Goal: Task Accomplishment & Management: Manage account settings

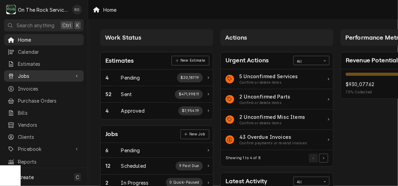
click at [40, 72] on div "Jobs" at bounding box center [44, 76] width 77 height 9
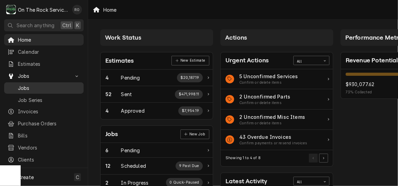
click at [42, 89] on div "Jobs" at bounding box center [44, 88] width 77 height 9
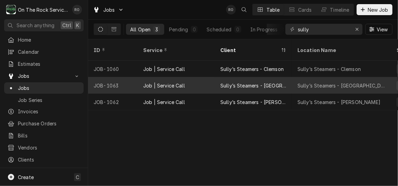
drag, startPoint x: 121, startPoint y: 38, endPoint x: 331, endPoint y: 72, distance: 213.2
click at [331, 72] on div "Jobs RO Table Cards Timeline New Job All Open 3 Pending 0 Scheduled 0 In Progre…" at bounding box center [243, 93] width 310 height 186
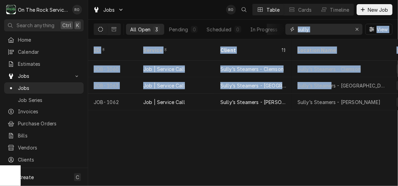
drag, startPoint x: 331, startPoint y: 72, endPoint x: 325, endPoint y: 29, distance: 43.8
click at [325, 29] on input "sully" at bounding box center [323, 29] width 52 height 11
click at [357, 27] on icon "Erase input" at bounding box center [357, 29] width 4 height 5
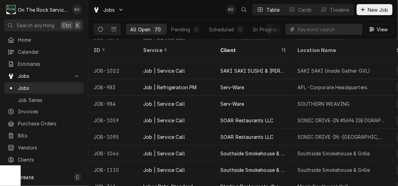
scroll to position [691, 0]
drag, startPoint x: 216, startPoint y: 90, endPoint x: 177, endPoint y: 6, distance: 93.2
click at [177, 6] on div "Jobs RO Table Cards Timeline New Job" at bounding box center [243, 9] width 310 height 19
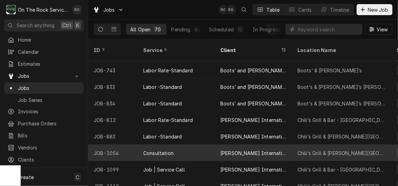
scroll to position [285, 0]
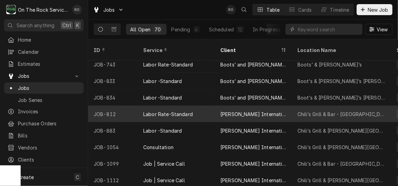
click at [264, 109] on div "Brinker International Inc" at bounding box center [253, 114] width 77 height 17
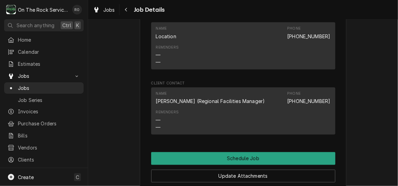
scroll to position [505, 0]
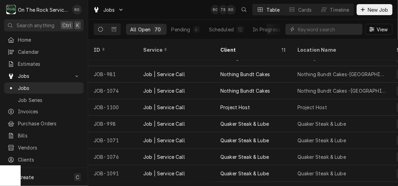
scroll to position [572, 0]
click at [337, 25] on input "Dynamic Content Wrapper" at bounding box center [327, 29] width 61 height 11
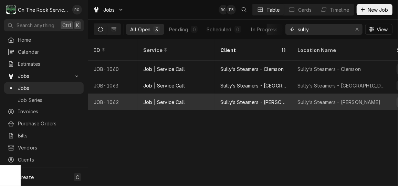
type input "sully"
click at [284, 94] on div "Sully’s Steamers - Mauldin" at bounding box center [253, 102] width 77 height 17
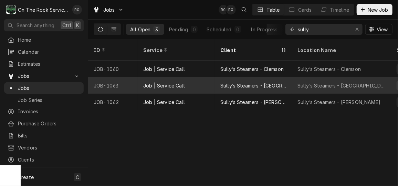
click at [360, 77] on div "Sully’s Steamers - [GEOGRAPHIC_DATA]" at bounding box center [341, 85] width 99 height 17
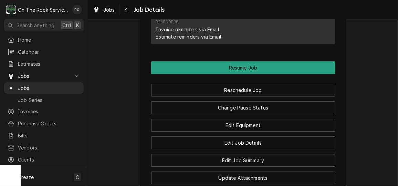
scroll to position [749, 0]
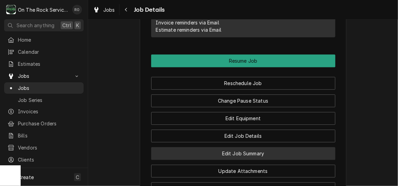
click at [298, 156] on button "Edit Job Summary" at bounding box center [243, 153] width 184 height 13
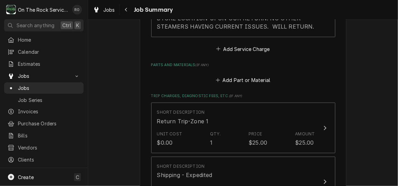
scroll to position [315, 0]
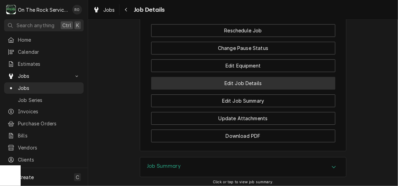
scroll to position [801, 0]
click at [274, 90] on button "Edit Job Details" at bounding box center [243, 83] width 184 height 13
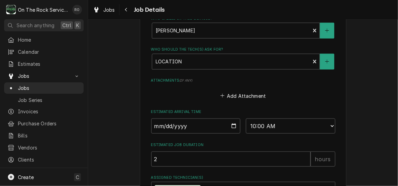
scroll to position [391, 0]
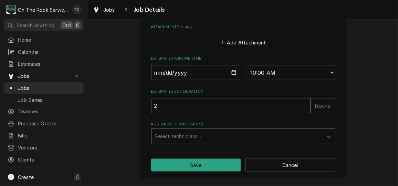
type textarea "x"
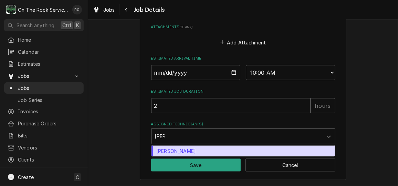
type input "todd"
click at [283, 150] on div "[PERSON_NAME]" at bounding box center [242, 150] width 183 height 11
type textarea "x"
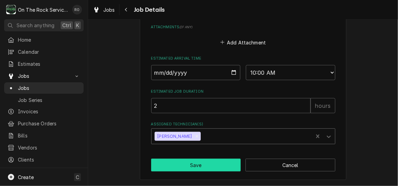
click at [218, 166] on button "Save" at bounding box center [196, 165] width 90 height 13
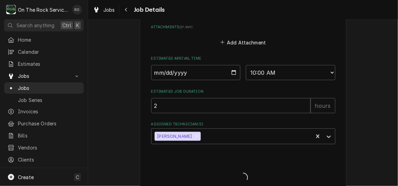
type textarea "x"
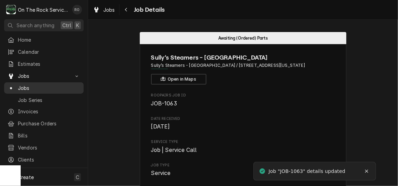
click at [42, 84] on span "Jobs" at bounding box center [49, 87] width 62 height 7
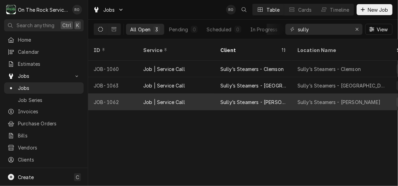
click at [345, 98] on div "Sully’s Steamers - Mauldin" at bounding box center [338, 101] width 83 height 7
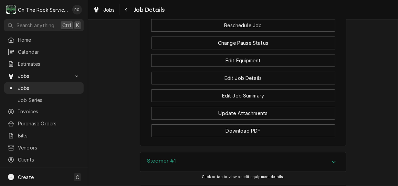
scroll to position [800, 0]
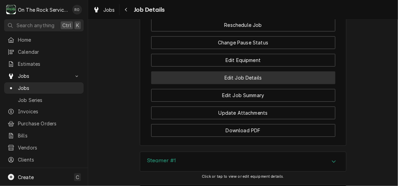
click at [293, 84] on button "Edit Job Details" at bounding box center [243, 77] width 184 height 13
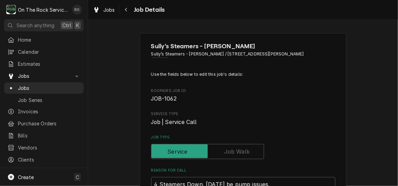
type textarea "x"
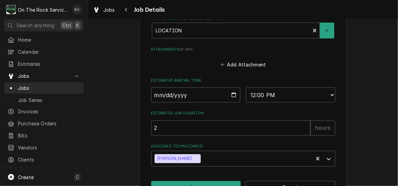
scroll to position [487, 0]
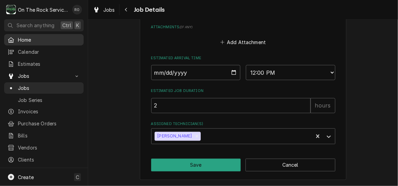
click at [34, 37] on span "Home" at bounding box center [49, 39] width 62 height 7
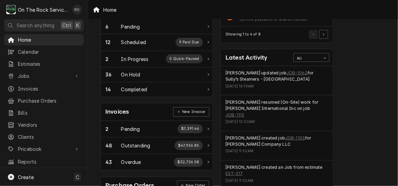
scroll to position [125, 0]
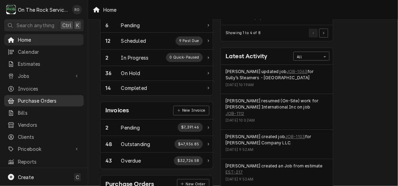
drag, startPoint x: 60, startPoint y: 113, endPoint x: 59, endPoint y: 102, distance: 11.7
click at [60, 113] on link "Bills" at bounding box center [43, 112] width 79 height 11
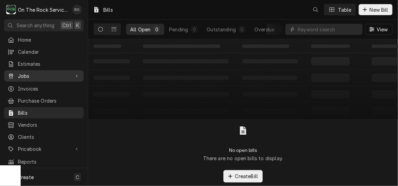
click at [50, 74] on span "Jobs" at bounding box center [44, 75] width 52 height 7
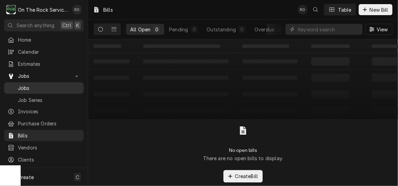
click at [48, 85] on span "Jobs" at bounding box center [49, 87] width 62 height 7
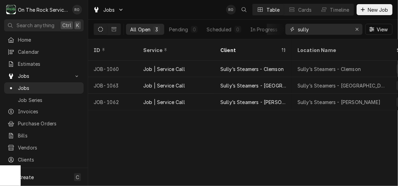
click at [330, 33] on input "sully" at bounding box center [323, 29] width 52 height 11
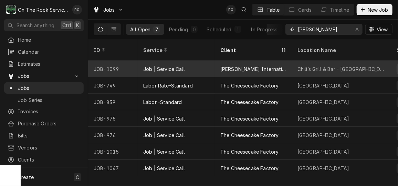
type input "haywood"
click at [253, 65] on div "[PERSON_NAME] International Inc" at bounding box center [253, 68] width 66 height 7
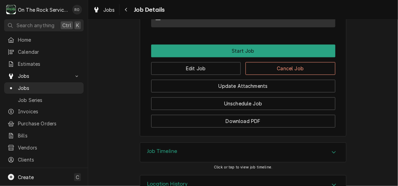
scroll to position [735, 0]
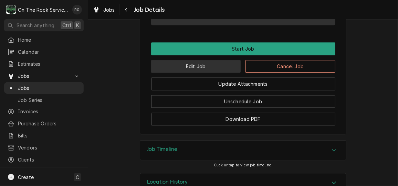
click at [164, 73] on button "Edit Job" at bounding box center [196, 66] width 90 height 13
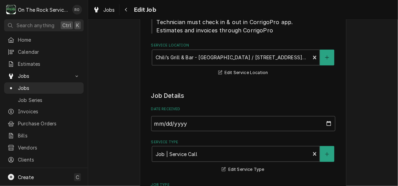
type textarea "x"
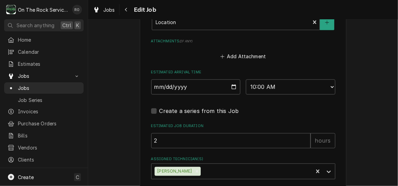
scroll to position [664, 0]
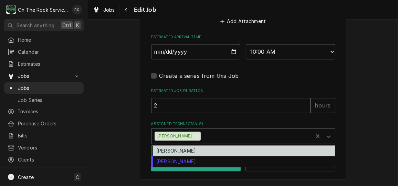
click at [239, 140] on div "Assigned Technician(s)" at bounding box center [255, 136] width 107 height 12
drag, startPoint x: 229, startPoint y: 159, endPoint x: 234, endPoint y: 148, distance: 12.6
click at [234, 148] on div "[PERSON_NAME] [PERSON_NAME]" at bounding box center [242, 155] width 183 height 21
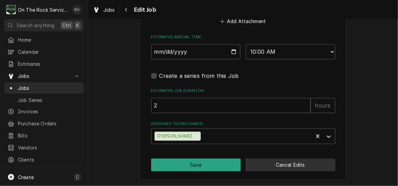
click at [306, 166] on button "Cancel Edits" at bounding box center [290, 164] width 90 height 13
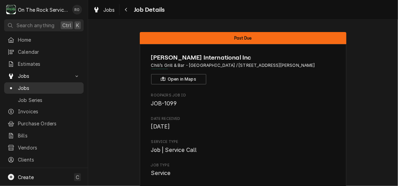
click at [42, 85] on span "Jobs" at bounding box center [49, 87] width 62 height 7
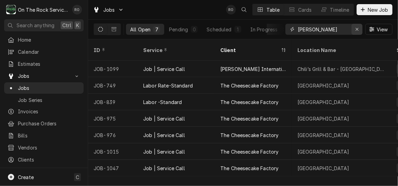
click at [358, 31] on icon "Erase input" at bounding box center [357, 29] width 4 height 5
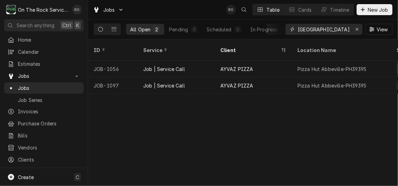
type input "abbeville"
click at [197, 5] on div "Jobs RO Table Cards Timeline New Job" at bounding box center [243, 9] width 310 height 19
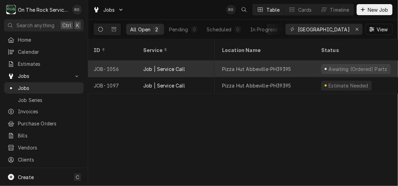
scroll to position [0, 76]
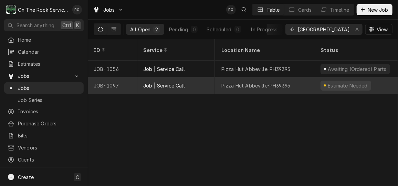
click at [239, 77] on div "Pizza Hut Abbeville-PH39395" at bounding box center [265, 85] width 99 height 17
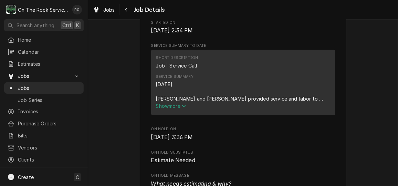
scroll to position [244, 0]
click at [176, 108] on span "Show more" at bounding box center [171, 105] width 30 height 6
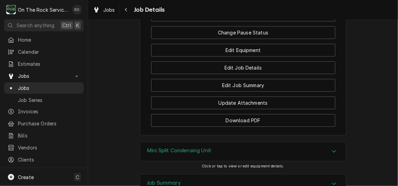
scroll to position [945, 0]
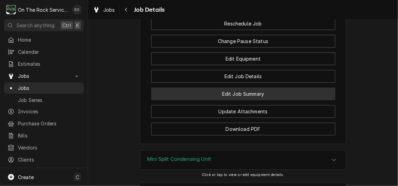
click at [281, 96] on button "Edit Job Summary" at bounding box center [243, 93] width 184 height 13
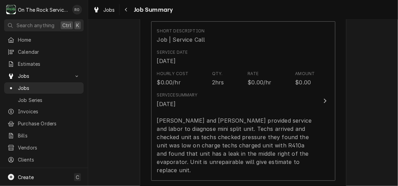
scroll to position [175, 0]
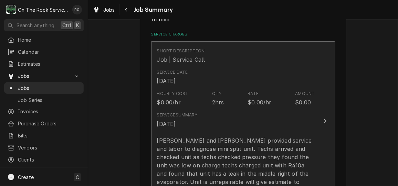
click at [308, 113] on div "Service Summary 9/24/25 Ray and Izzy provided service and labor to diagnose min…" at bounding box center [236, 153] width 158 height 82
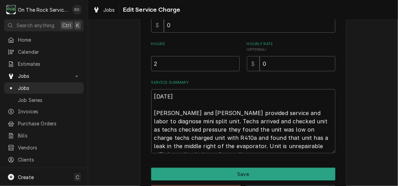
scroll to position [209, 0]
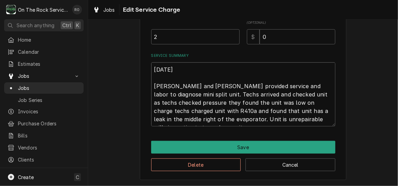
drag, startPoint x: 325, startPoint y: 119, endPoint x: 116, endPoint y: 47, distance: 221.2
click at [116, 47] on div "Use the fields below to edit this service charge Short Description Job | Servic…" at bounding box center [243, 2] width 310 height 368
type textarea "x"
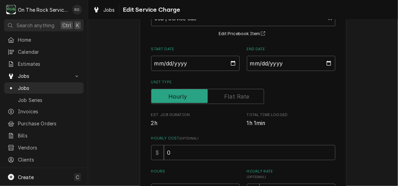
scroll to position [0, 0]
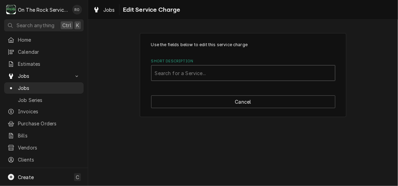
click at [305, 76] on div "Short Description" at bounding box center [243, 73] width 176 height 12
type input "incurred"
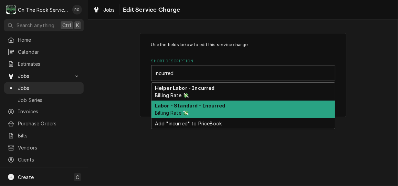
click at [269, 113] on div "Labor - Standard - Incurred Billing Rate 💸" at bounding box center [242, 109] width 183 height 18
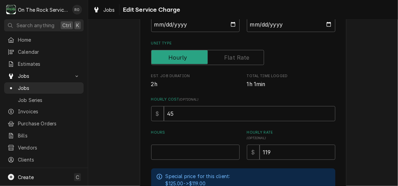
scroll to position [147, 0]
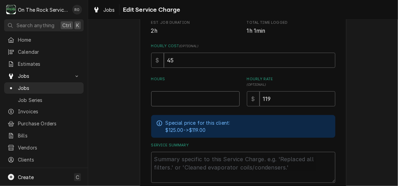
click at [207, 96] on input "Hours" at bounding box center [195, 98] width 88 height 15
type textarea "x"
type input "1"
click at [206, 166] on textarea "Service Summary" at bounding box center [243, 167] width 184 height 31
paste textarea "9/24/25 Ray and Izzy provided service and labor to diagnose mini split unit. Te…"
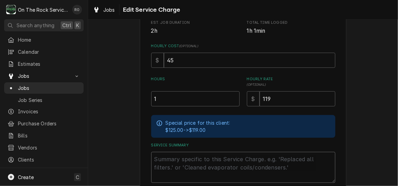
type textarea "x"
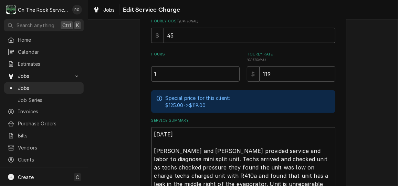
scroll to position [236, 0]
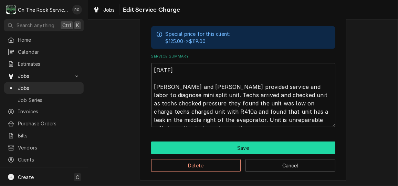
type textarea "9/24/25 Ray and Izzy provided service and labor to diagnose mini split unit. Te…"
click at [238, 148] on button "Save" at bounding box center [243, 147] width 184 height 13
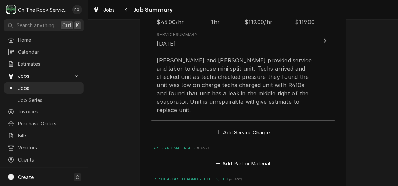
type textarea "x"
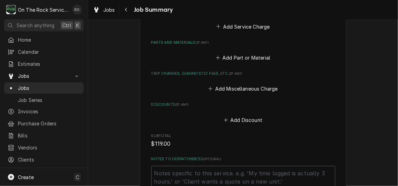
scroll to position [341, 0]
click at [253, 84] on button "Add Miscellaneous Charge" at bounding box center [243, 89] width 72 height 10
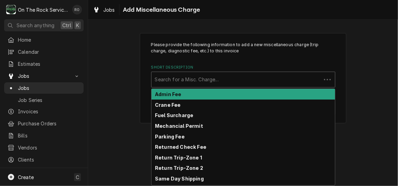
click at [246, 76] on div "Short Description" at bounding box center [236, 79] width 163 height 12
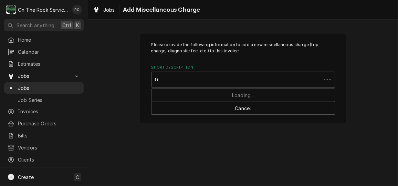
type input "trip"
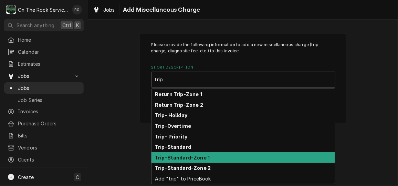
click at [239, 155] on div "Trip-Standard-Zone 1" at bounding box center [242, 157] width 183 height 11
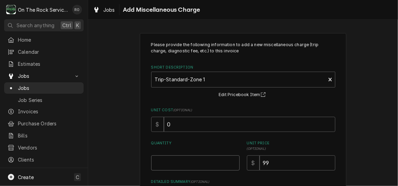
click at [218, 161] on input "Quantity" at bounding box center [195, 162] width 88 height 15
type textarea "x"
type input "1"
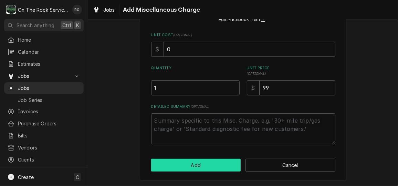
click at [218, 164] on button "Add" at bounding box center [196, 165] width 90 height 13
type textarea "x"
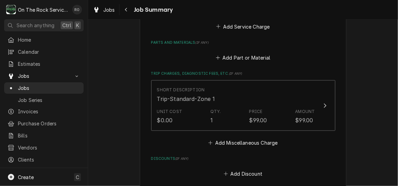
scroll to position [365, 0]
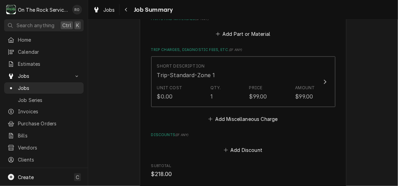
click at [240, 114] on button "Add Miscellaneous Charge" at bounding box center [243, 119] width 72 height 10
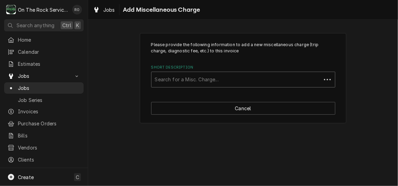
click at [248, 81] on div "Short Description" at bounding box center [236, 79] width 163 height 12
type input "return"
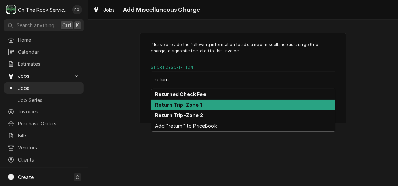
click at [241, 102] on div "Return Trip-Zone 1" at bounding box center [242, 104] width 183 height 11
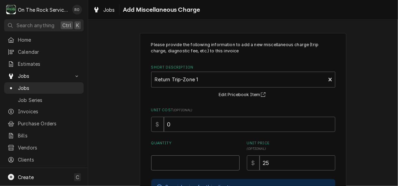
click at [216, 158] on input "Quantity" at bounding box center [195, 162] width 88 height 15
type textarea "x"
type input "1"
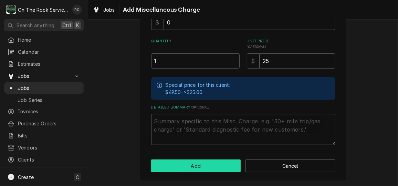
click at [217, 164] on button "Add" at bounding box center [196, 165] width 90 height 13
type textarea "x"
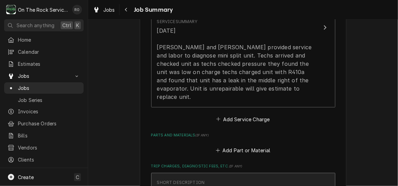
scroll to position [249, 0]
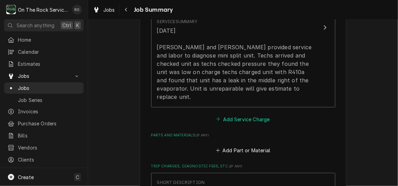
click at [238, 114] on button "Add Service Charge" at bounding box center [243, 119] width 56 height 10
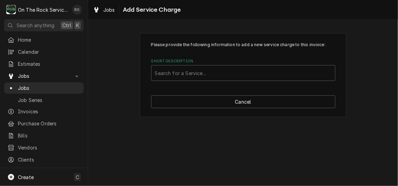
click at [260, 62] on label "Short Description" at bounding box center [243, 61] width 184 height 6
click at [259, 72] on div "Short Description" at bounding box center [243, 73] width 176 height 12
type input "estimated"
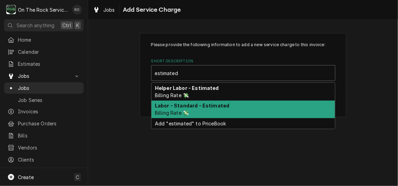
click at [242, 104] on div "Labor - Standard - Estimated Billing Rate 💸" at bounding box center [242, 109] width 183 height 18
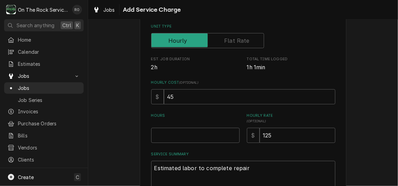
scroll to position [111, 0]
click at [200, 128] on input "Hours" at bounding box center [195, 134] width 88 height 15
type textarea "x"
type input "2"
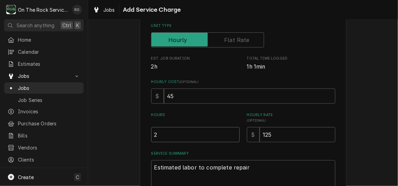
type textarea "x"
type input "20"
type textarea "x"
type input "1"
type textarea "x"
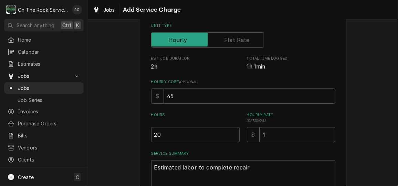
type input "11"
type textarea "x"
type input "119"
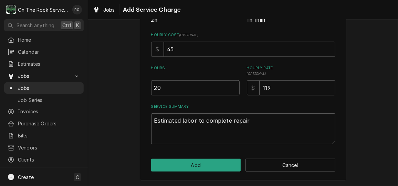
click at [254, 116] on textarea "Estimated labor to complete repair" at bounding box center [243, 128] width 184 height 31
type textarea "x"
type textarea "Estimated labor to complete repair."
type textarea "x"
type textarea "Estimated labor to complete repair."
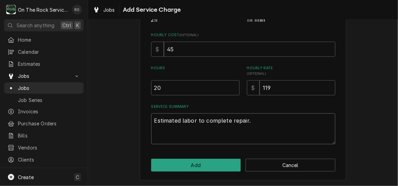
type textarea "x"
type textarea "Estimated labor to complete repair. ("
type textarea "x"
type textarea "Estimated labor to complete repair. (2"
type textarea "x"
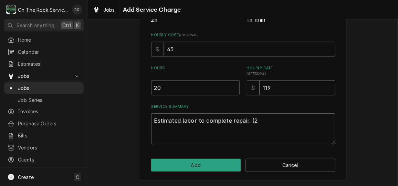
type textarea "Estimated labor to complete repair. (2"
type textarea "x"
type textarea "Estimated labor to complete repair. (2 t"
type textarea "x"
type textarea "Estimated labor to complete repair. (2 te"
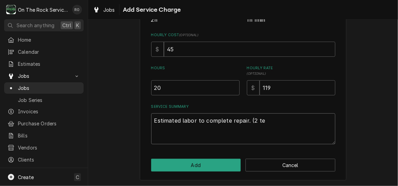
type textarea "x"
type textarea "Estimated labor to complete repair. (2 tec"
type textarea "x"
type textarea "Estimated labor to complete repair. (2 techs"
type textarea "x"
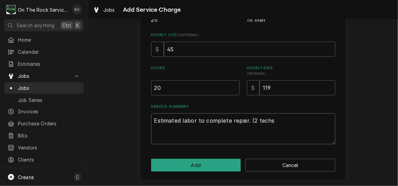
type textarea "Estimated labor to complete repair. (2 techs"
type textarea "x"
type textarea "Estimated labor to complete repair. (2 techs 10"
type textarea "x"
type textarea "Estimated labor to complete repair. (2 techs 10"
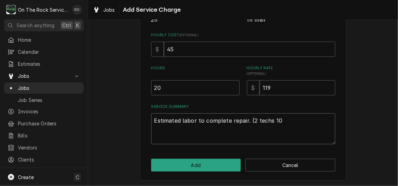
type textarea "x"
type textarea "Estimated labor to complete repair. (2 techs 10 h"
type textarea "x"
type textarea "Estimated labor to complete repair. (2 techs 10 ho"
type textarea "x"
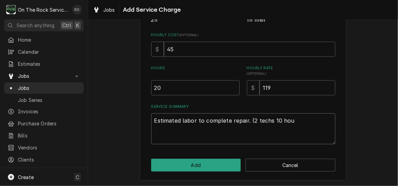
type textarea "Estimated labor to complete repair. (2 techs 10 hour"
type textarea "x"
type textarea "Estimated labor to complete repair. (2 techs 10 hours)"
drag, startPoint x: 298, startPoint y: 117, endPoint x: 245, endPoint y: 120, distance: 53.1
click at [245, 120] on textarea "Estimated labor to complete repair. (2 techs 10 hours)" at bounding box center [243, 128] width 184 height 31
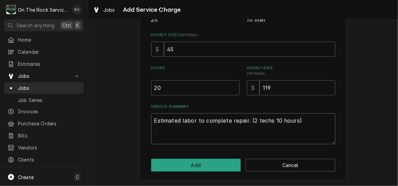
click at [330, 138] on textarea "Estimated labor to complete repair. (2 techs 10 hours)" at bounding box center [243, 128] width 184 height 31
drag, startPoint x: 316, startPoint y: 121, endPoint x: 245, endPoint y: 119, distance: 70.9
click at [245, 119] on textarea "Estimated labor to complete repair. (2 techs 10 hours)" at bounding box center [243, 128] width 184 height 31
type textarea "x"
type textarea "Estimated labor to complete repair."
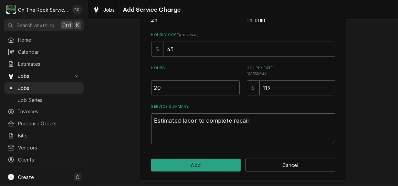
type textarea "x"
type textarea "Estimated labor to complete repair. ("
type textarea "x"
type textarea "Estimated labor to complete repair. (2"
type textarea "x"
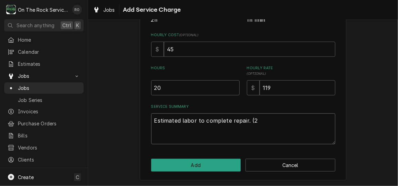
type textarea "Estimated labor to complete repair. (2"
type textarea "x"
type textarea "Estimated labor to complete repair. (2 t"
type textarea "x"
type textarea "Estimated labor to complete repair. (2 tc"
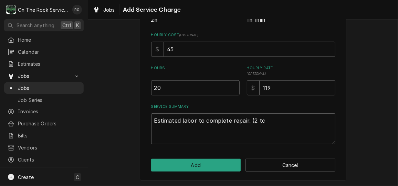
type textarea "x"
type textarea "Estimated labor to complete repair. (2 te"
type textarea "x"
type textarea "Estimated labor to complete repair. (2 tec"
type textarea "x"
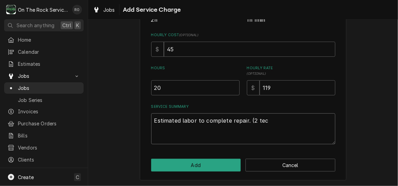
type textarea "Estimated labor to complete repair. (2 tech"
type textarea "x"
type textarea "Estimated labor to complete repair. (2 tech"
type textarea "x"
type textarea "Estimated labor to complete repair. (2 tech 1"
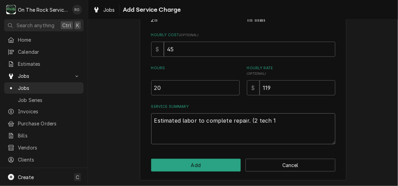
type textarea "x"
type textarea "Estimated labor to complete repair. (2 tech 10"
type textarea "x"
type textarea "Estimated labor to complete repair. (2 tech 10"
type textarea "x"
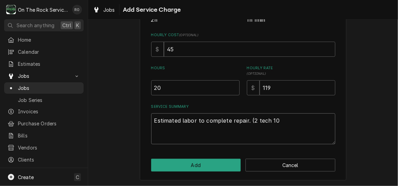
type textarea "Estimated labor to complete repair. (2 tech 10 h"
type textarea "x"
type textarea "Estimated labor to complete repair. (2 tech 10 hor"
type textarea "x"
type textarea "Estimated labor to complete repair. (2 tech 10 hors"
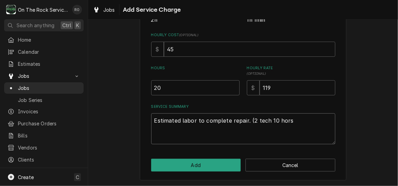
type textarea "x"
type textarea "Estimated labor to complete repair. (2 tech 10 hor"
type textarea "x"
type textarea "Estimated labor to complete repair. (2 tech 10 ho"
type textarea "x"
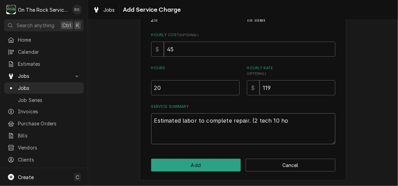
type textarea "Estimated labor to complete repair. (2 tech 10 hou"
type textarea "x"
type textarea "Estimated labor to complete repair. (2 tech 10 hour"
type textarea "x"
type textarea "Estimated labor to complete repair. (2 tech 10 hours"
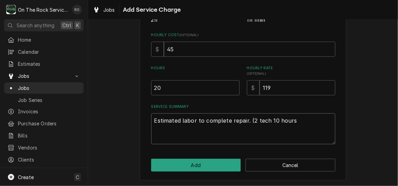
type textarea "x"
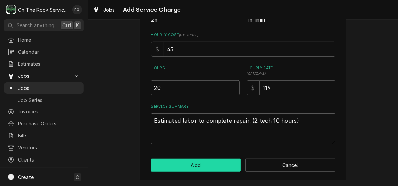
type textarea "Estimated labor to complete repair. (2 tech 10 hours)"
click at [204, 163] on button "Add" at bounding box center [196, 165] width 90 height 13
click at [223, 163] on button "Add" at bounding box center [196, 165] width 90 height 13
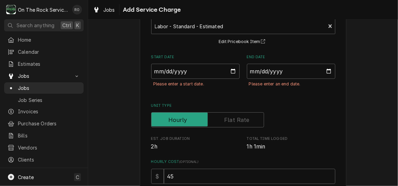
scroll to position [43, 0]
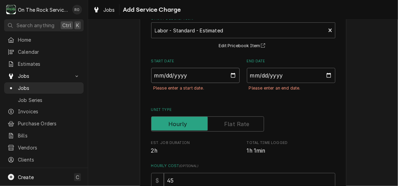
click at [232, 77] on input "Start Date" at bounding box center [195, 75] width 88 height 15
type textarea "x"
type input "[DATE]"
click at [324, 77] on input "End Date" at bounding box center [291, 75] width 88 height 15
type input "[DATE]"
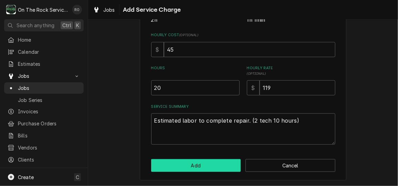
click at [210, 167] on button "Add" at bounding box center [196, 165] width 90 height 13
type textarea "x"
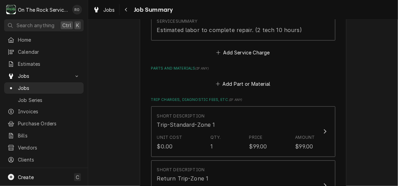
scroll to position [412, 0]
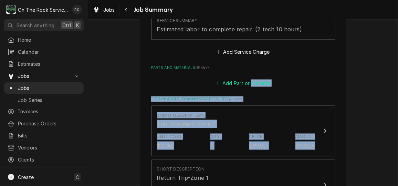
drag, startPoint x: 374, startPoint y: 121, endPoint x: 249, endPoint y: 72, distance: 134.3
click at [249, 72] on div "AYVAZ PIZZA Pizza Hut Abbeville-PH39395 / 812 W Greenwood St, Abbeville, SC 296…" at bounding box center [243, 8] width 310 height 788
drag, startPoint x: 249, startPoint y: 72, endPoint x: 330, endPoint y: 66, distance: 81.3
click at [330, 75] on div "Add Part or Material" at bounding box center [243, 81] width 184 height 13
click at [243, 78] on button "Add Part or Material" at bounding box center [242, 83] width 57 height 10
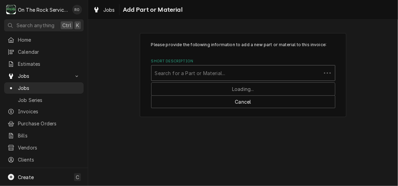
click at [293, 72] on div "Short Description" at bounding box center [236, 73] width 163 height 12
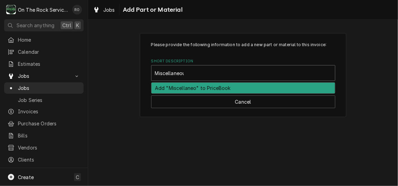
type input "Miscellaneous"
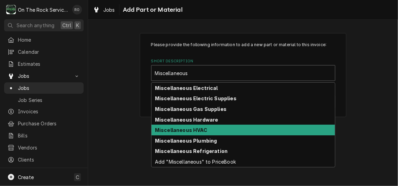
click at [274, 125] on div "Miscellaneous HVAC" at bounding box center [242, 129] width 183 height 11
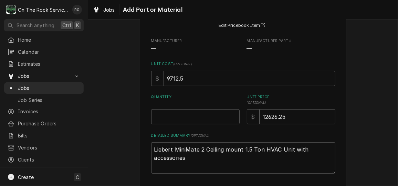
scroll to position [64, 0]
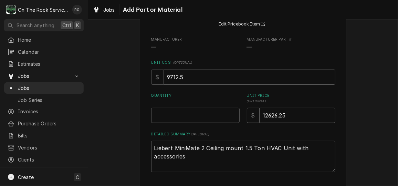
drag, startPoint x: 199, startPoint y: 72, endPoint x: 151, endPoint y: 77, distance: 48.4
click at [151, 77] on div "$ 9712.5" at bounding box center [243, 76] width 184 height 15
type textarea "x"
type input "3"
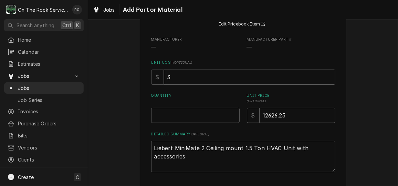
type textarea "x"
type input "34"
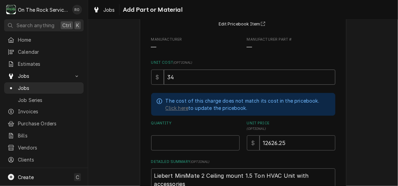
type textarea "x"
type input "341"
type textarea "x"
type input "3410"
type textarea "x"
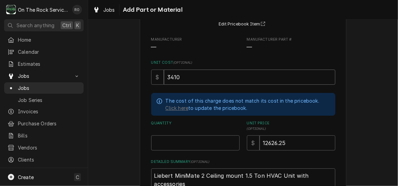
type input "3410.8"
type textarea "x"
type input "3410.80"
type textarea "x"
type input "1"
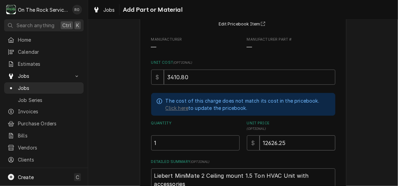
type textarea "x"
type input "4"
type textarea "x"
type input "42"
type textarea "x"
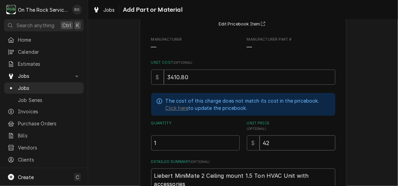
type input "426"
type textarea "x"
type input "4263"
type textarea "x"
type input "4263.5"
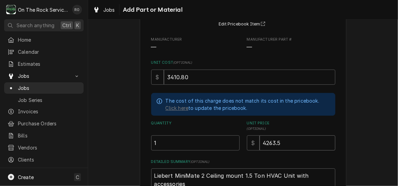
type textarea "x"
type input "4263.50"
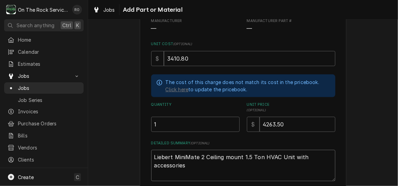
drag, startPoint x: 199, startPoint y: 167, endPoint x: 133, endPoint y: 152, distance: 67.7
click at [133, 152] on div "Please provide the following information to add a new part or material to this …" at bounding box center [243, 83] width 310 height 279
type textarea "x"
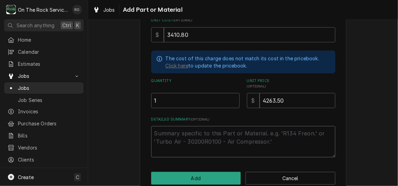
scroll to position [119, 0]
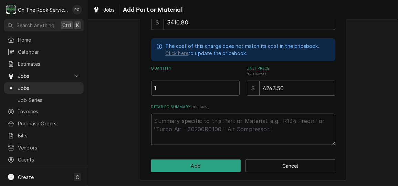
type textarea "x"
type textarea "S"
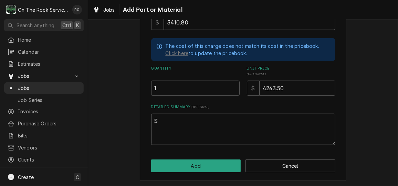
type textarea "x"
type textarea "Se"
type textarea "x"
type textarea "Sea"
type textarea "x"
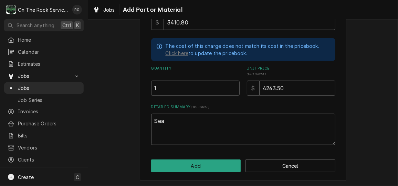
type textarea "Sea"
type textarea "x"
type textarea "Sea B"
type textarea "x"
type textarea "Sea Br"
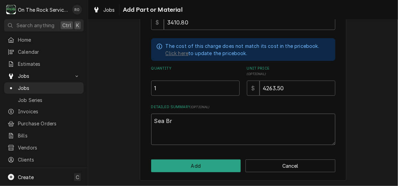
type textarea "x"
type textarea "Sea Bre"
type textarea "x"
type textarea "Sea Bree"
type textarea "x"
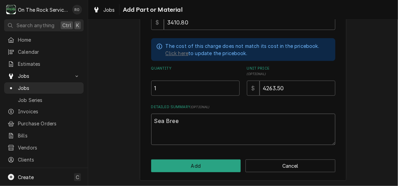
type textarea "Sea Breez"
type textarea "x"
type textarea "Sea Breeze"
type textarea "x"
type textarea "Sea Breeze"
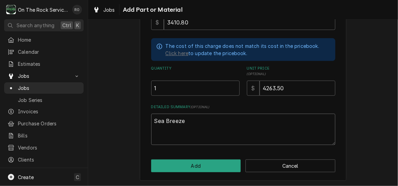
type textarea "x"
type textarea "Sea Breeze 2"
type textarea "x"
type textarea "Sea Breeze 25"
type textarea "x"
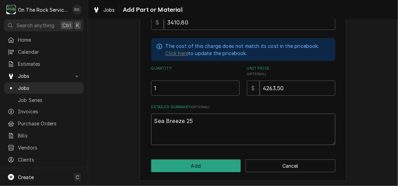
type textarea "Sea Breeze 25 S"
type textarea "x"
type textarea "Sea Breeze 25 Se"
type textarea "x"
type textarea "Sea Breeze 25 Ser"
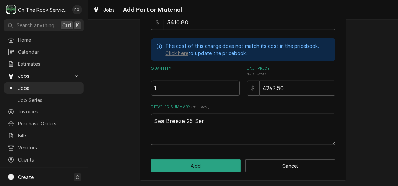
type textarea "x"
type textarea "Sea Breeze 25 Seri"
type textarea "x"
type textarea "Sea Breeze 25 Serie"
type textarea "x"
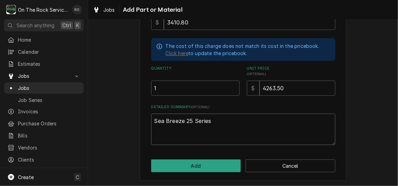
type textarea "Sea Breeze 25 Series"
type textarea "x"
type textarea "Sea Breeze 25 Series H"
type textarea "x"
type textarea "Sea Breeze 25 Series He"
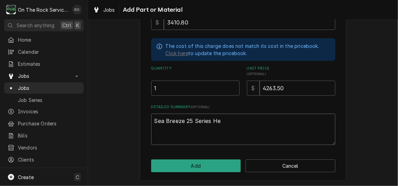
type textarea "x"
type textarea "Sea Breeze 25 Series Hea"
type textarea "x"
type textarea "Sea Breeze 25 Series Heat"
type textarea "x"
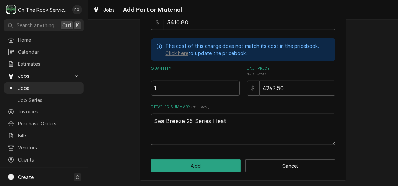
type textarea "Sea Breeze 25 Series Heat"
type textarea "x"
type textarea "Sea Breeze 25 Series Heat P"
type textarea "x"
type textarea "Sea Breeze 25 Series Heat Pu"
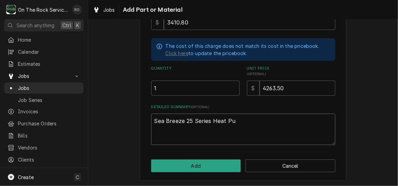
type textarea "x"
type textarea "Sea Breeze 25 Series Heat Pum"
type textarea "x"
type textarea "Sea Breeze 25 Series Heat Pump"
type textarea "x"
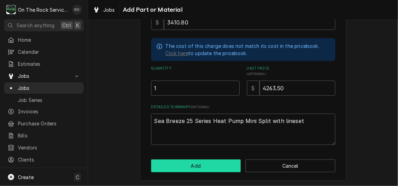
click at [203, 165] on button "Add" at bounding box center [196, 165] width 90 height 13
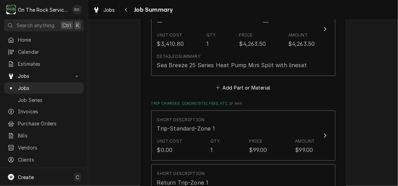
scroll to position [453, 0]
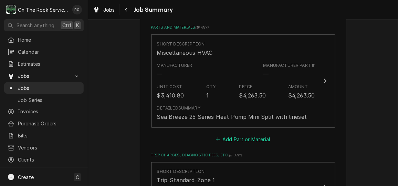
click at [266, 134] on button "Add Part or Material" at bounding box center [242, 139] width 57 height 10
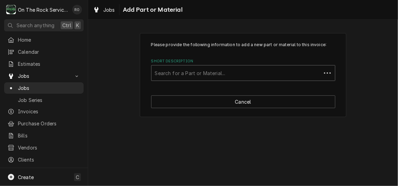
click at [264, 74] on div "Short Description" at bounding box center [236, 73] width 163 height 12
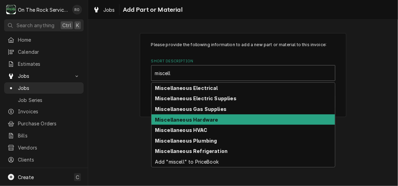
click at [246, 119] on div "Miscellaneous Hardware" at bounding box center [242, 119] width 183 height 11
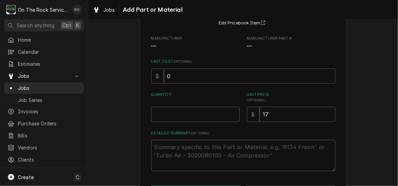
scroll to position [65, 0]
click at [196, 112] on input "Quantity" at bounding box center [195, 114] width 88 height 15
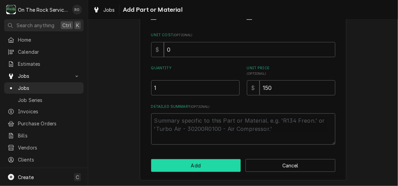
click at [202, 167] on button "Add" at bounding box center [196, 165] width 90 height 13
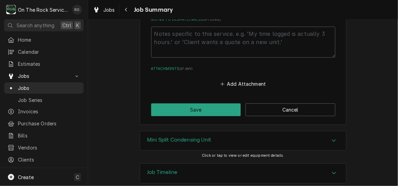
scroll to position [857, 0]
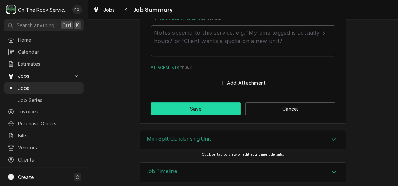
click at [216, 103] on button "Save" at bounding box center [196, 108] width 90 height 13
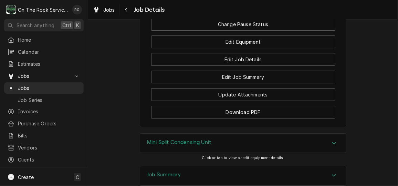
scroll to position [972, 0]
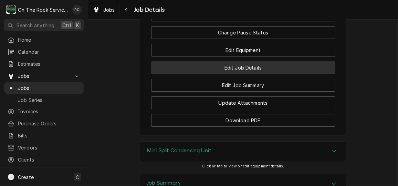
click at [314, 67] on button "Edit Job Details" at bounding box center [243, 67] width 184 height 13
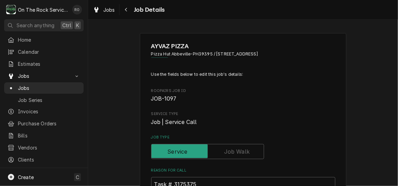
type textarea "x"
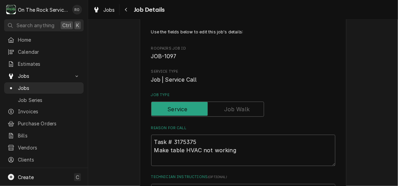
scroll to position [43, 0]
click at [243, 107] on label "Job Type" at bounding box center [207, 108] width 113 height 15
click at [243, 107] on input "Job Type" at bounding box center [207, 108] width 107 height 15
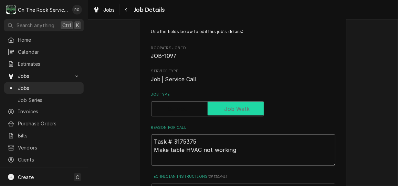
checkbox input "true"
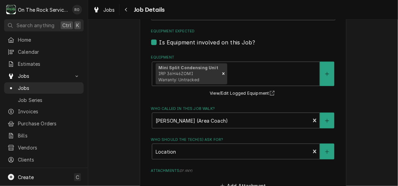
scroll to position [459, 0]
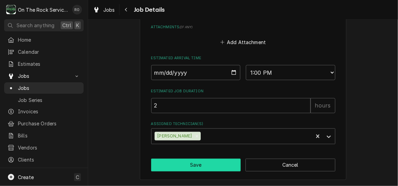
click at [219, 163] on button "Save" at bounding box center [196, 165] width 90 height 13
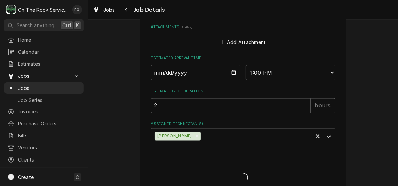
type textarea "x"
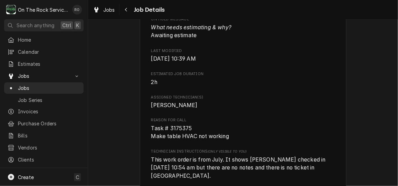
scroll to position [451, 0]
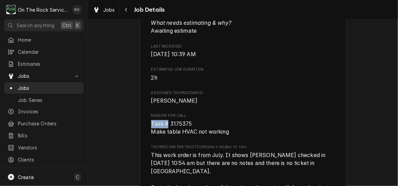
drag, startPoint x: 166, startPoint y: 130, endPoint x: 204, endPoint y: 126, distance: 38.1
click at [204, 126] on div "Reason For Call Task # 3175375 Make table HVAC not working" at bounding box center [243, 124] width 184 height 23
drag, startPoint x: 204, startPoint y: 126, endPoint x: 196, endPoint y: 129, distance: 8.7
click at [196, 129] on span "Task # 3175375 Make table HVAC not working" at bounding box center [243, 128] width 184 height 16
drag, startPoint x: 194, startPoint y: 129, endPoint x: 168, endPoint y: 134, distance: 26.7
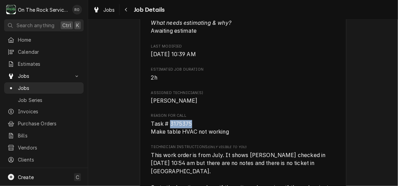
click at [168, 134] on span "Task # 3175375 Make table HVAC not working" at bounding box center [243, 128] width 184 height 16
copy span "3175375"
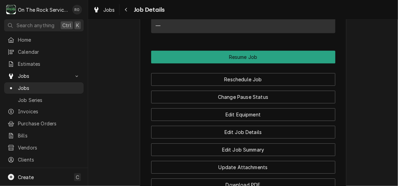
scroll to position [906, 0]
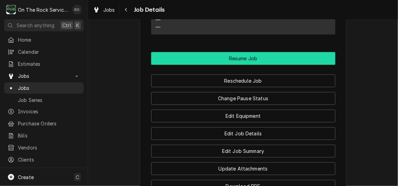
click at [298, 58] on button "Resume Job" at bounding box center [243, 58] width 184 height 13
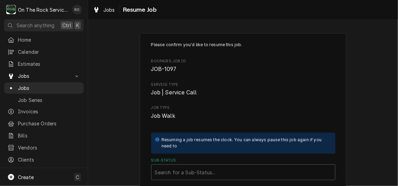
scroll to position [102, 0]
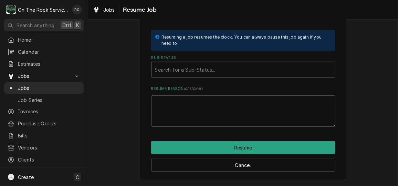
click at [288, 73] on div "Sub-Status" at bounding box center [243, 69] width 176 height 12
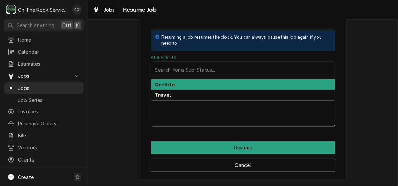
click at [286, 85] on div "On-Site" at bounding box center [242, 84] width 183 height 11
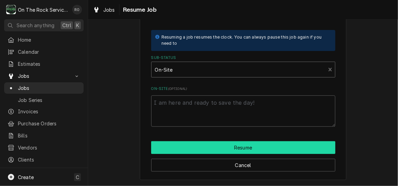
click at [292, 152] on button "Resume" at bounding box center [243, 147] width 184 height 13
type textarea "x"
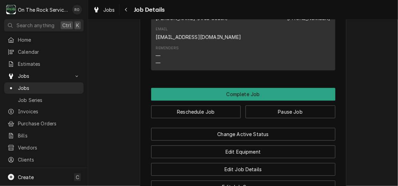
scroll to position [834, 0]
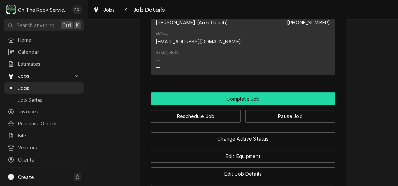
click at [318, 101] on button "Complete Job" at bounding box center [243, 98] width 184 height 13
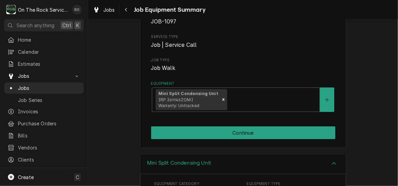
scroll to position [97, 0]
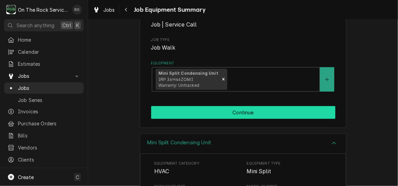
click at [311, 118] on button "Continue" at bounding box center [243, 112] width 184 height 13
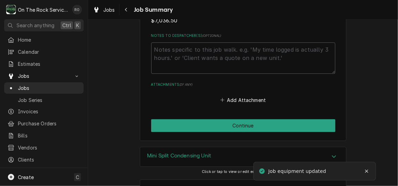
scroll to position [815, 0]
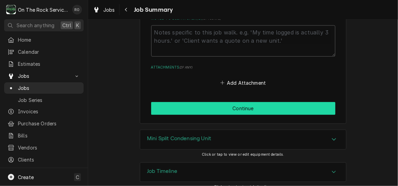
click at [310, 102] on button "Continue" at bounding box center [243, 108] width 184 height 13
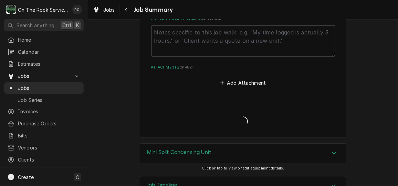
type textarea "x"
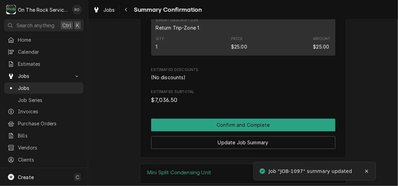
scroll to position [617, 0]
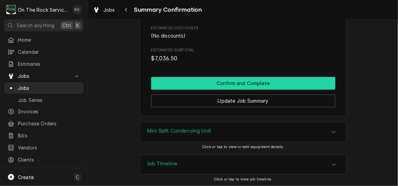
click at [297, 81] on button "Confirm and Complete" at bounding box center [243, 83] width 184 height 13
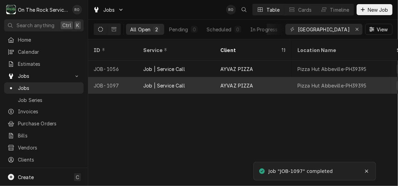
scroll to position [0, 28]
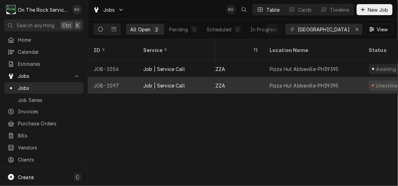
click at [270, 82] on div "Pizza Hut Abbeville-PH39395" at bounding box center [303, 85] width 69 height 7
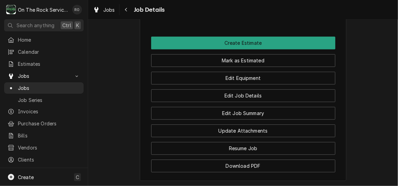
scroll to position [733, 0]
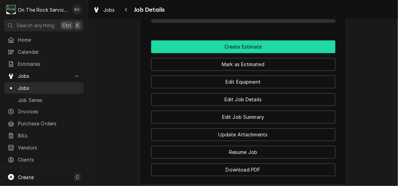
click at [314, 44] on button "Create Estimate" at bounding box center [243, 46] width 184 height 13
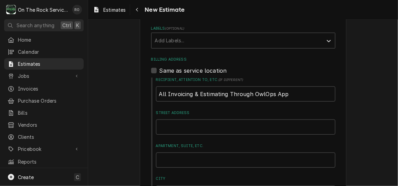
scroll to position [256, 0]
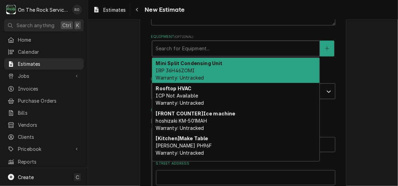
click at [260, 52] on div "Equipment" at bounding box center [235, 48] width 160 height 12
click at [260, 62] on div "Mini Split Condensing Unit IRP 36H46ZOMI Warranty: Untracked" at bounding box center [235, 70] width 167 height 25
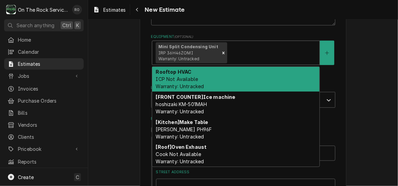
click at [271, 50] on div "Equipment" at bounding box center [271, 53] width 87 height 12
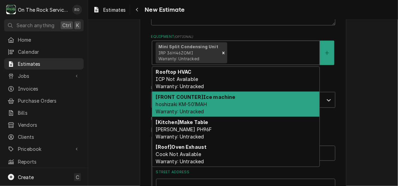
click at [366, 72] on div "Please provide the following information to create your estimate: Client Detail…" at bounding box center [243, 108] width 310 height 674
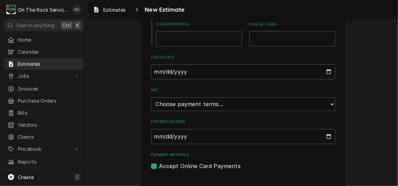
scroll to position [515, 0]
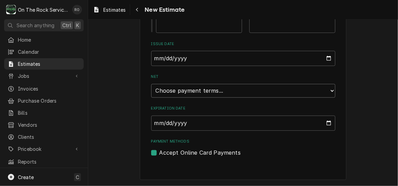
click at [327, 89] on select "Choose payment terms... Same Day Net 7 Net 14 Net 21 Net 30 Net 45 Net 60 Net 90" at bounding box center [243, 91] width 184 height 14
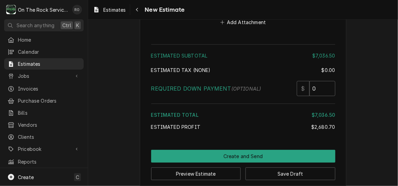
scroll to position [1547, 0]
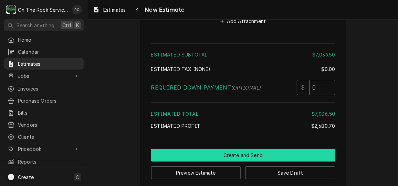
click at [260, 149] on button "Create and Send" at bounding box center [243, 155] width 184 height 13
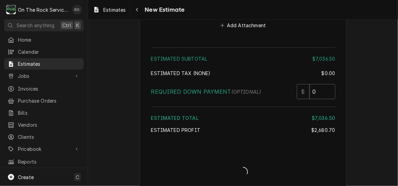
type textarea "x"
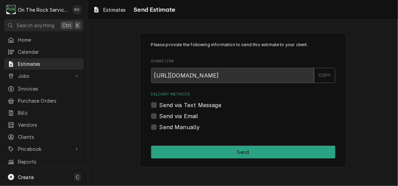
click at [159, 125] on label "Send Manually" at bounding box center [179, 127] width 41 height 8
click at [159, 125] on input "Send Manually" at bounding box center [251, 130] width 184 height 15
checkbox input "true"
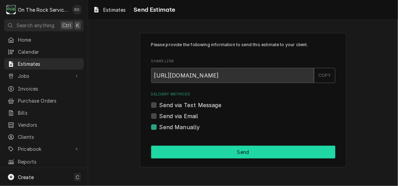
click at [284, 148] on button "Send" at bounding box center [243, 151] width 184 height 13
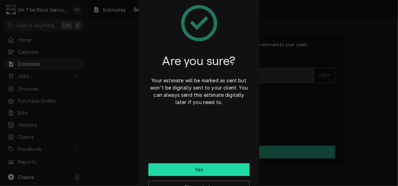
click at [205, 166] on button "Yes" at bounding box center [198, 169] width 101 height 13
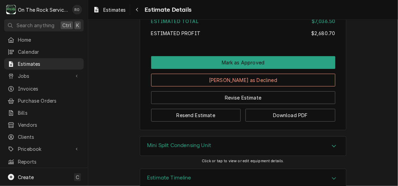
scroll to position [1408, 0]
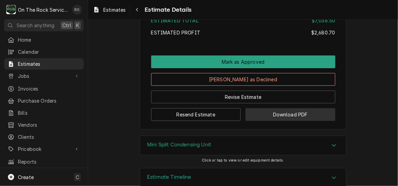
click at [315, 121] on button "Download PDF" at bounding box center [290, 114] width 90 height 13
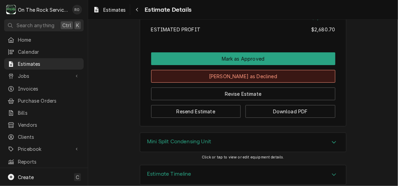
scroll to position [1434, 0]
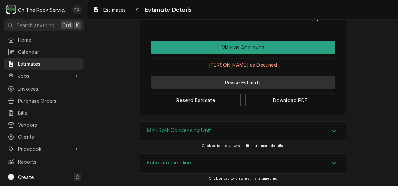
click at [249, 86] on button "Revise Estimate" at bounding box center [243, 82] width 184 height 13
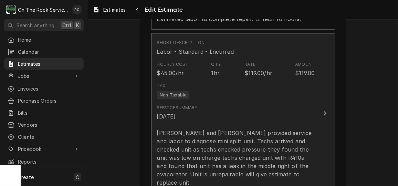
click at [316, 113] on button "Short Description Labor - Standard - Incurred Hourly Cost $45.00/hr Qty. 1hr Ra…" at bounding box center [243, 113] width 184 height 160
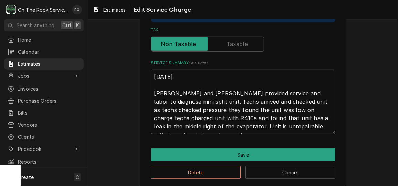
scroll to position [209, 0]
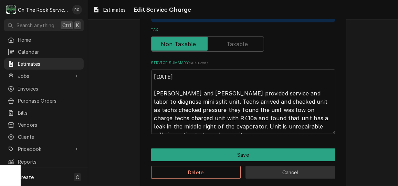
click at [303, 167] on button "Cancel" at bounding box center [290, 172] width 90 height 13
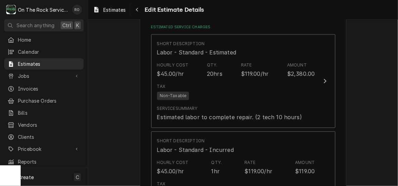
scroll to position [672, 0]
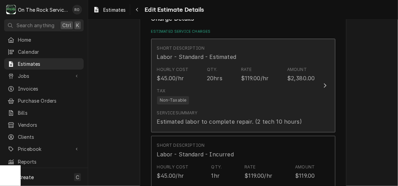
click at [307, 102] on div "Tax Non-Taxable" at bounding box center [236, 96] width 158 height 22
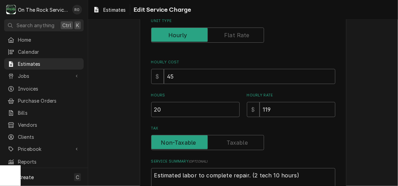
scroll to position [83, 0]
click at [306, 109] on input "119" at bounding box center [297, 108] width 76 height 15
drag, startPoint x: 204, startPoint y: 104, endPoint x: 145, endPoint y: 106, distance: 59.2
click at [145, 106] on div "Use the fields below to edit this service charge Short Description Labor - Stan…" at bounding box center [243, 101] width 206 height 303
type textarea "x"
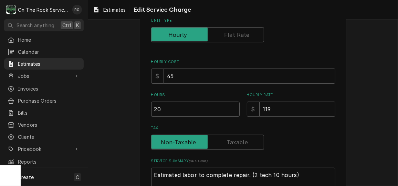
type input "1"
type textarea "x"
type input "10"
type textarea "x"
type input "10"
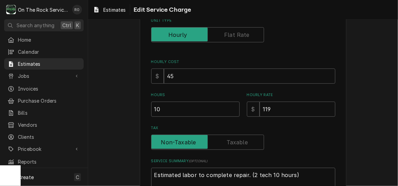
scroll to position [155, 0]
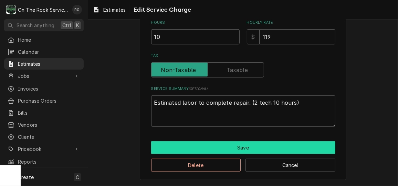
click at [181, 147] on button "Save" at bounding box center [243, 147] width 184 height 13
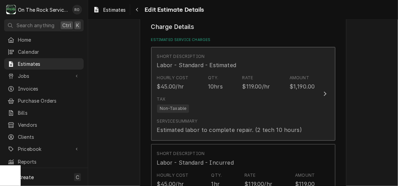
type textarea "x"
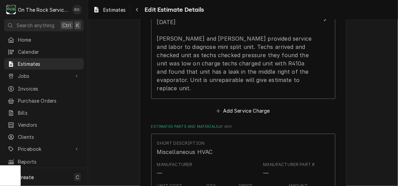
scroll to position [876, 0]
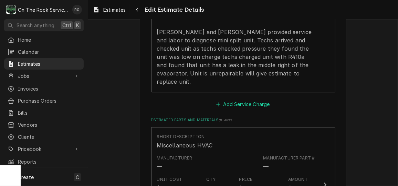
click at [259, 99] on button "Add Service Charge" at bounding box center [243, 104] width 56 height 10
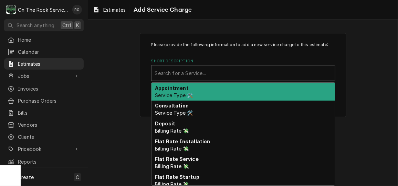
click at [258, 72] on div "Short Description" at bounding box center [243, 73] width 176 height 12
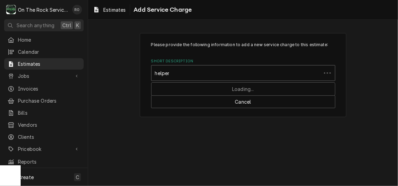
type input "helper"
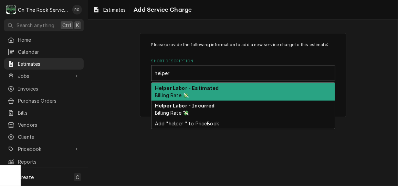
click at [251, 95] on div "Helper Labor - Estimated Billing Rate 💸" at bounding box center [242, 92] width 183 height 18
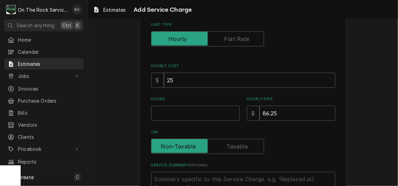
scroll to position [79, 0]
click at [207, 111] on input "Hours" at bounding box center [195, 113] width 88 height 15
type textarea "x"
type input "1"
type textarea "x"
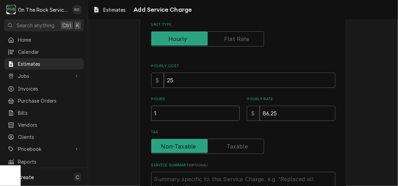
type input "10"
type textarea "x"
type input "10"
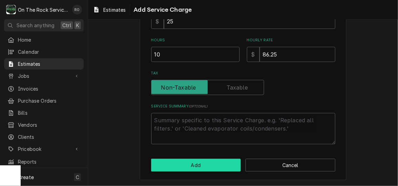
click at [212, 166] on button "Add" at bounding box center [196, 165] width 90 height 13
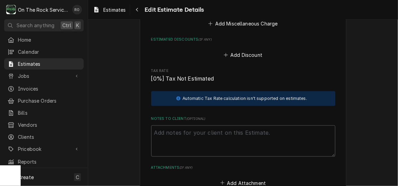
scroll to position [1638, 0]
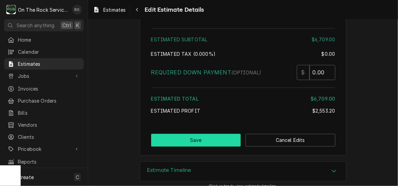
click at [210, 134] on button "Save" at bounding box center [196, 140] width 90 height 13
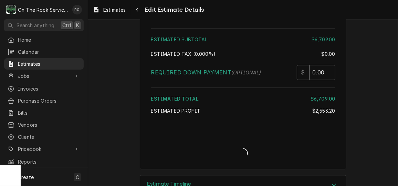
type textarea "x"
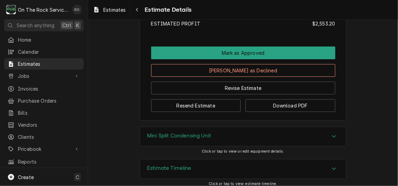
scroll to position [1499, 0]
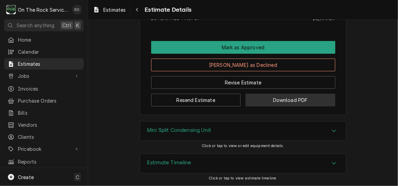
click at [305, 97] on button "Download PDF" at bounding box center [290, 100] width 90 height 13
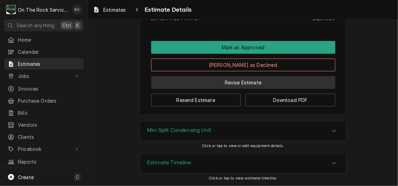
click at [232, 85] on button "Revise Estimate" at bounding box center [243, 82] width 184 height 13
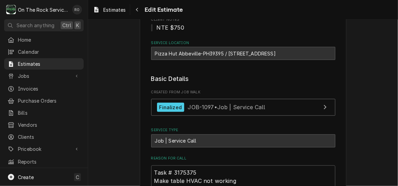
type textarea "x"
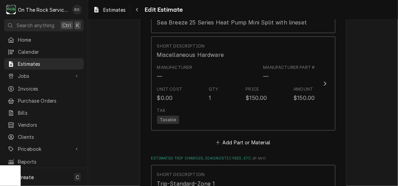
scroll to position [1161, 0]
click at [259, 137] on button "Add Part or Material" at bounding box center [242, 142] width 57 height 10
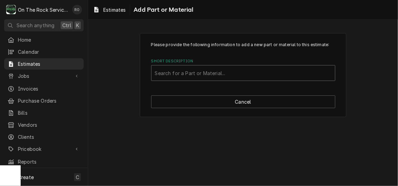
click at [254, 72] on div "Short Description" at bounding box center [243, 73] width 176 height 12
type input "infrared leak"
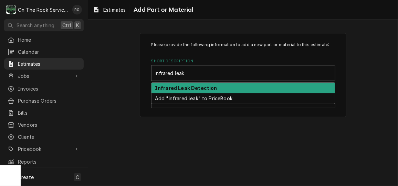
click at [253, 87] on div "Infrared Leak Detection" at bounding box center [242, 88] width 183 height 11
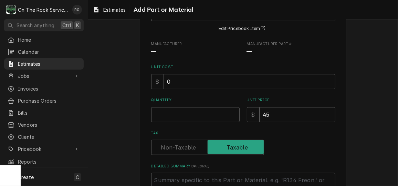
scroll to position [73, 0]
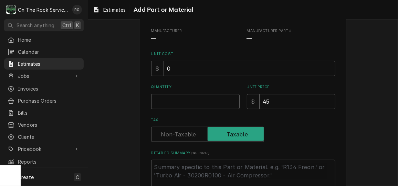
click at [206, 98] on input "Quantity" at bounding box center [195, 101] width 88 height 15
type textarea "x"
type input "1"
type textarea "x"
type input "1"
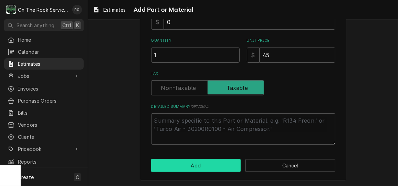
click at [213, 162] on button "Add" at bounding box center [196, 165] width 90 height 13
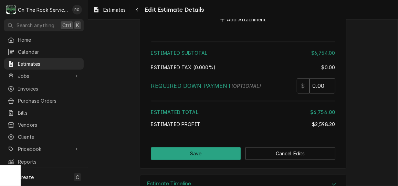
scroll to position [1735, 0]
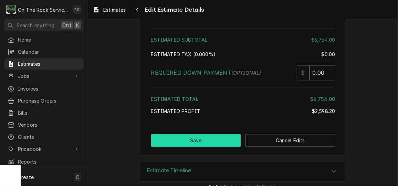
click at [210, 134] on button "Save" at bounding box center [196, 140] width 90 height 13
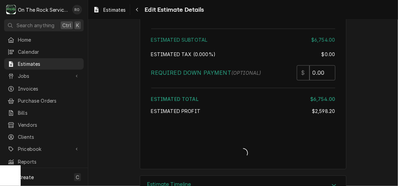
type textarea "x"
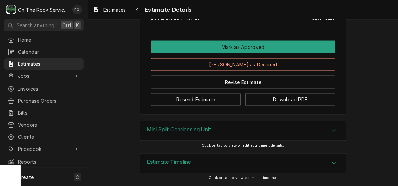
scroll to position [1584, 0]
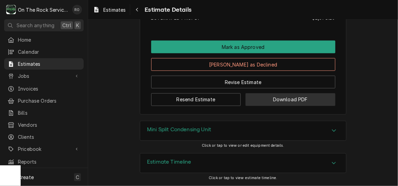
click at [306, 100] on button "Download PDF" at bounding box center [290, 99] width 90 height 13
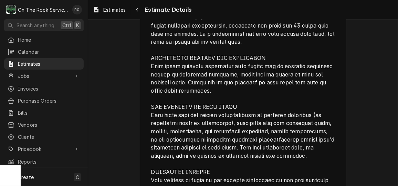
scroll to position [1222, 0]
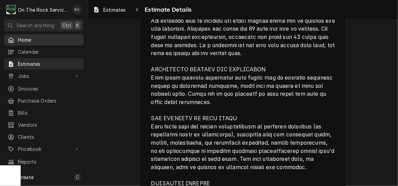
click at [45, 35] on div "Home" at bounding box center [44, 39] width 77 height 9
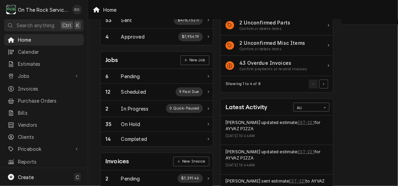
scroll to position [67, 0]
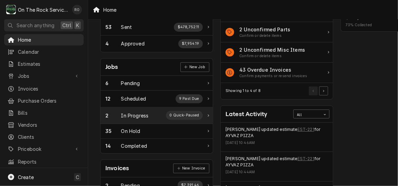
click at [137, 107] on div "2 In Progress 0 Quick-Paused" at bounding box center [156, 115] width 112 height 17
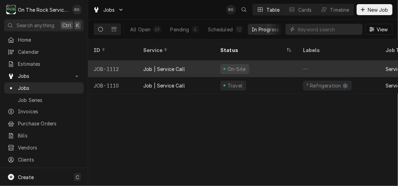
click at [277, 61] on div "On-Site" at bounding box center [256, 69] width 83 height 17
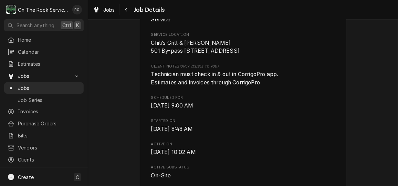
scroll to position [155, 0]
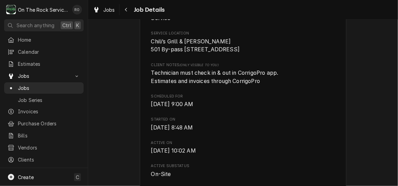
click at [255, 108] on span "[DATE] 9:00 AM" at bounding box center [243, 104] width 184 height 8
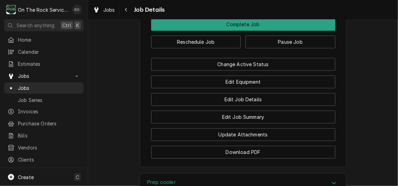
scroll to position [875, 0]
